Goal: Transaction & Acquisition: Purchase product/service

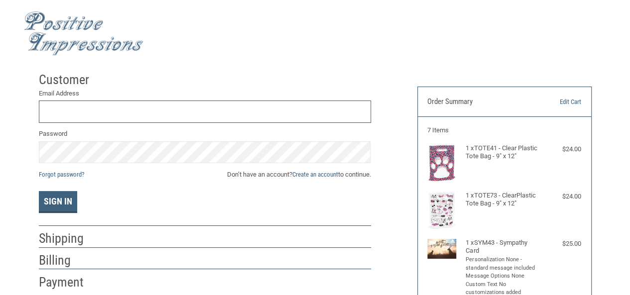
scroll to position [8, 0]
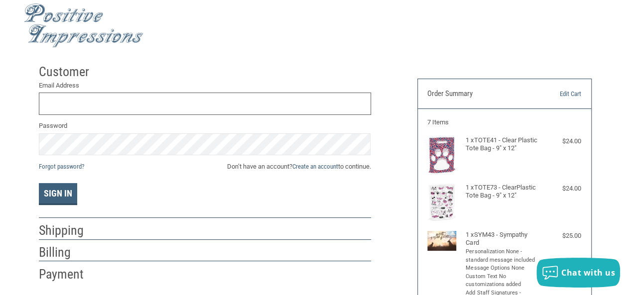
click at [224, 98] on input "Email Address" at bounding box center [205, 104] width 332 height 22
type input "[EMAIL_ADDRESS][DOMAIN_NAME]"
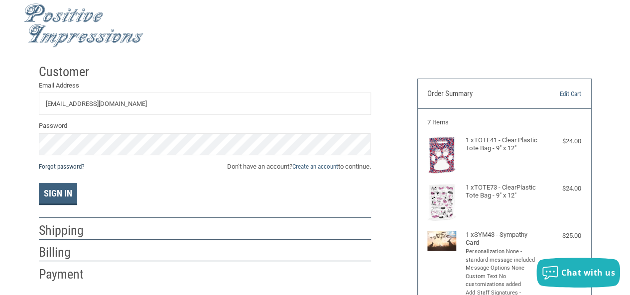
click at [58, 165] on link "Forgot password?" at bounding box center [61, 166] width 45 height 7
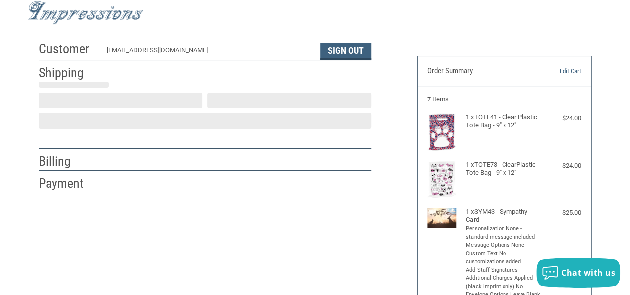
scroll to position [32, 0]
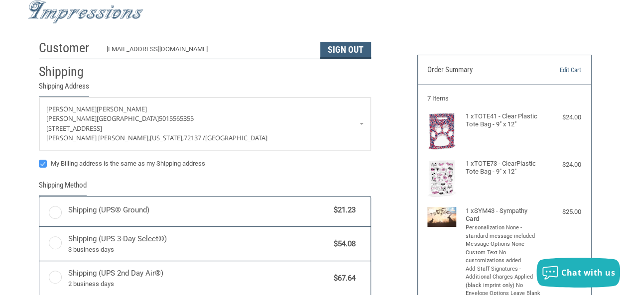
radio input "true"
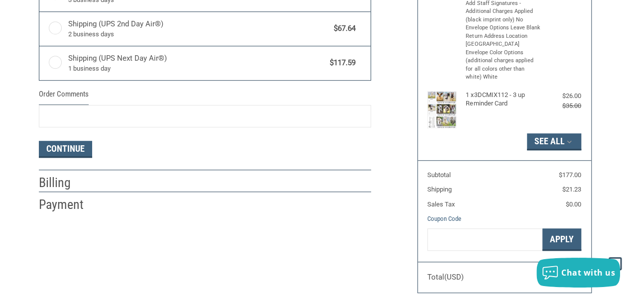
scroll to position [299, 0]
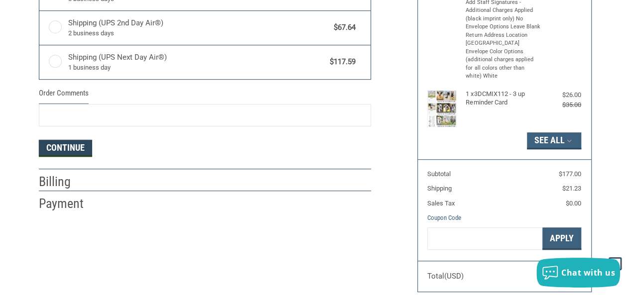
click at [68, 144] on button "Continue" at bounding box center [65, 148] width 53 height 17
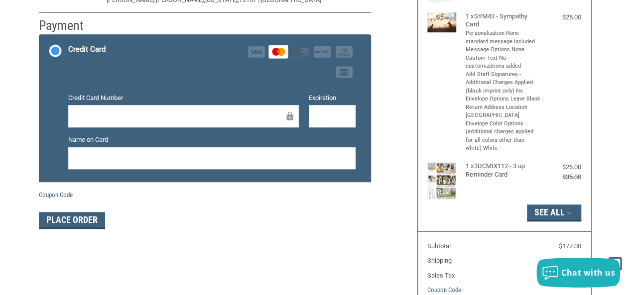
scroll to position [249, 0]
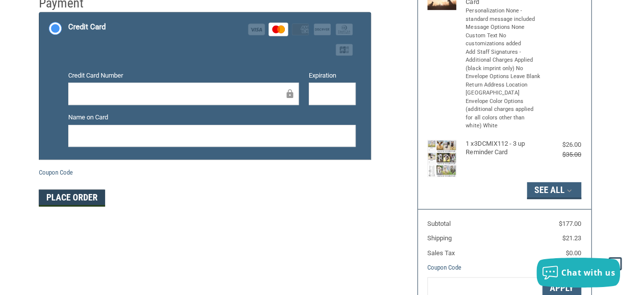
click at [68, 196] on button "Place Order" at bounding box center [72, 198] width 66 height 17
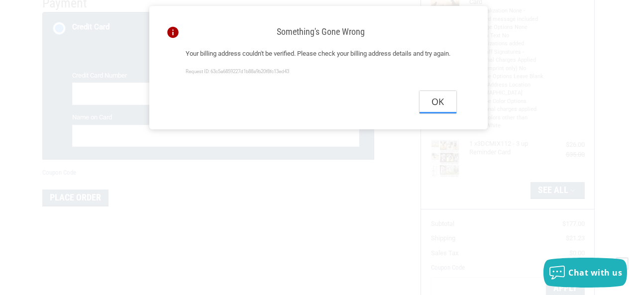
click at [442, 114] on button "Ok" at bounding box center [438, 102] width 37 height 22
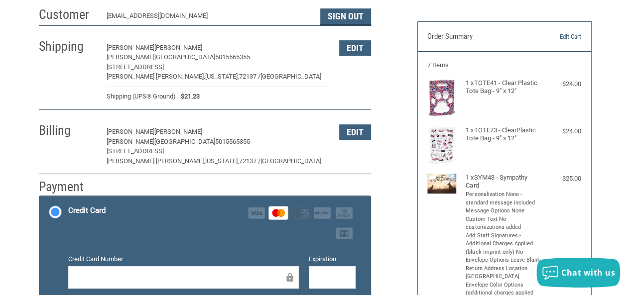
scroll to position [50, 0]
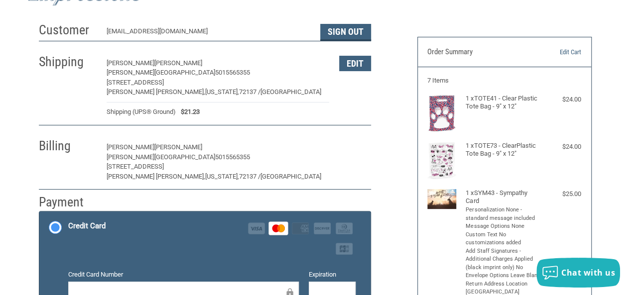
click at [350, 146] on button "Edit" at bounding box center [355, 147] width 32 height 15
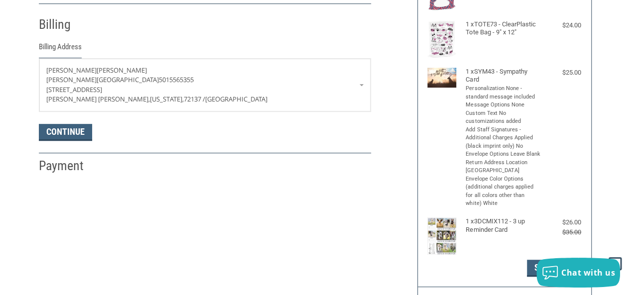
scroll to position [175, 0]
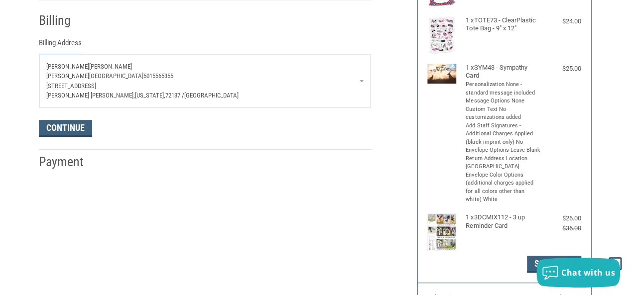
click at [88, 64] on p "Mike Pallone" at bounding box center [204, 67] width 317 height 10
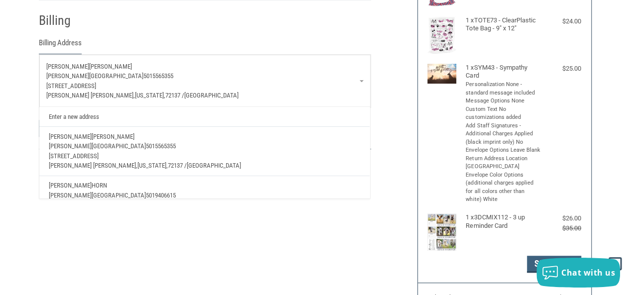
click at [110, 191] on p "Pallone Veterinary Hospital 5019406615" at bounding box center [204, 196] width 311 height 10
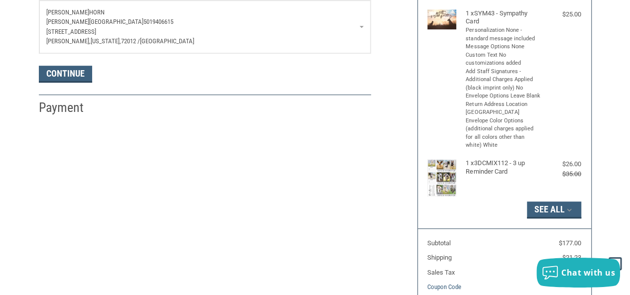
scroll to position [225, 0]
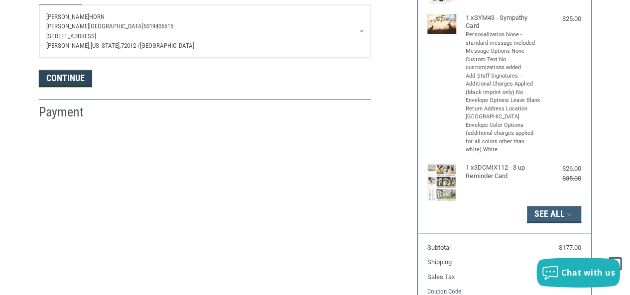
click at [73, 83] on button "Continue" at bounding box center [65, 78] width 53 height 17
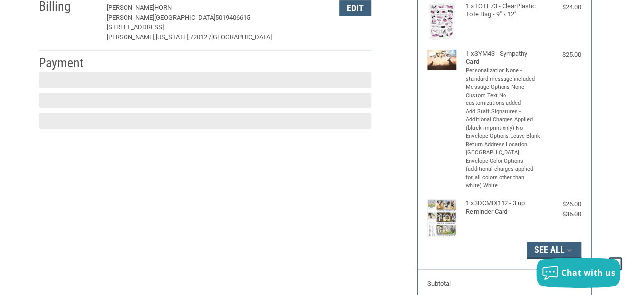
scroll to position [180, 0]
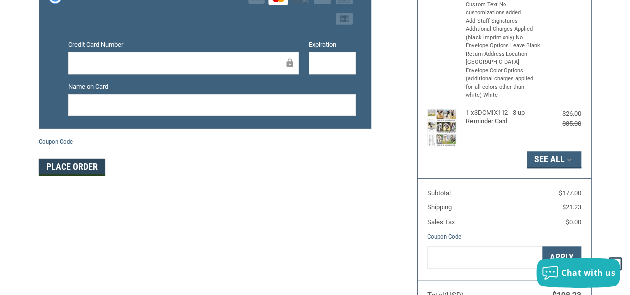
click at [93, 162] on button "Place Order" at bounding box center [72, 167] width 66 height 17
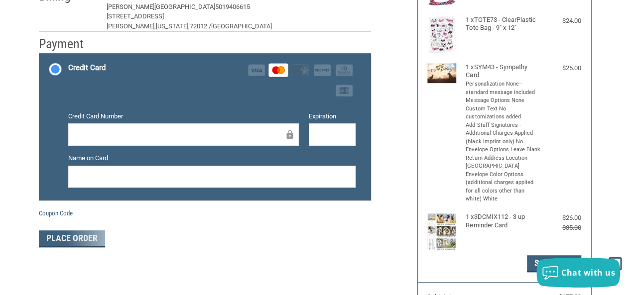
scroll to position [147, 0]
